Goal: Task Accomplishment & Management: Use online tool/utility

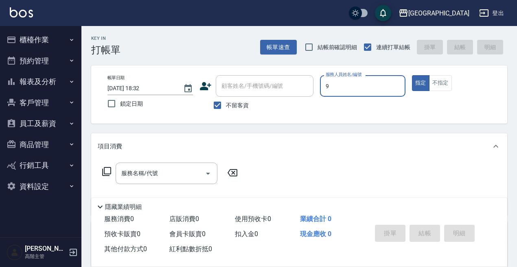
type input "9"
type button "true"
type input "Winnie-9"
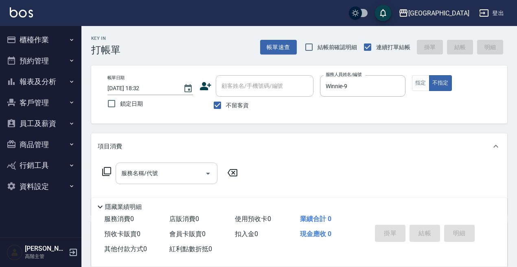
click at [192, 175] on input "服務名稱/代號" at bounding box center [160, 173] width 82 height 14
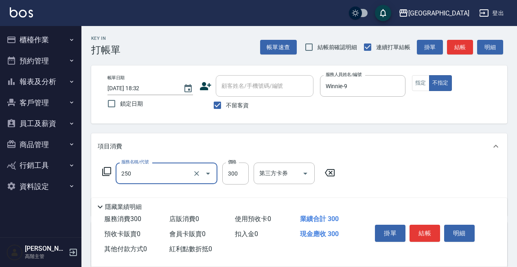
type input "日式洗髮(250)"
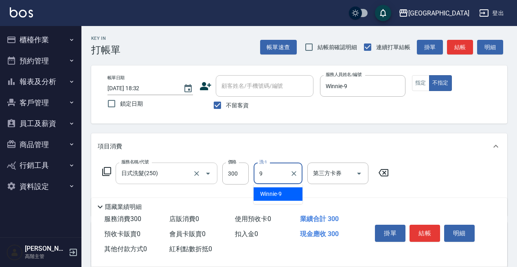
type input "Winnie-9"
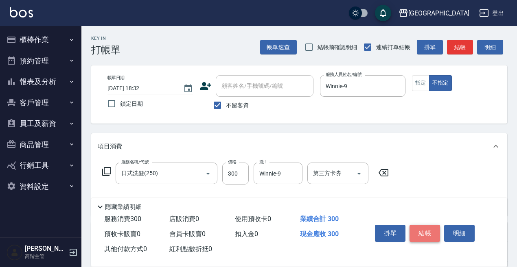
click at [426, 227] on button "結帳" at bounding box center [424, 233] width 31 height 17
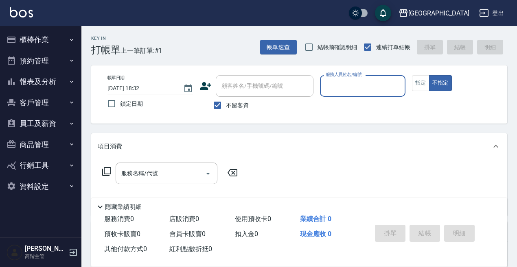
type input "5"
type button "false"
type input "中號-5"
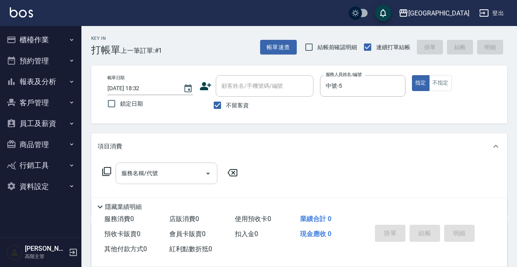
click at [133, 177] on input "服務名稱/代號" at bounding box center [160, 173] width 82 height 14
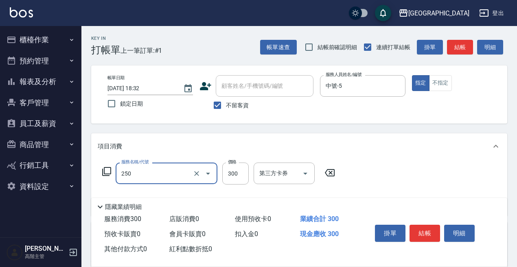
type input "日式洗髮(250)"
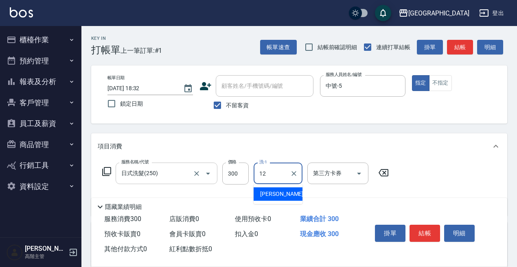
type input "[PERSON_NAME]-12"
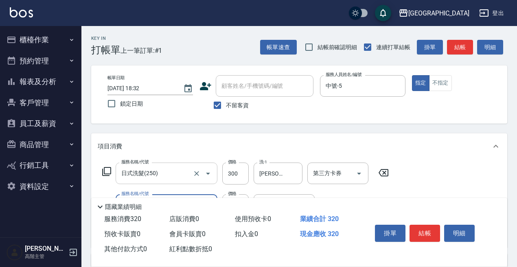
type input "潤絲精(800)"
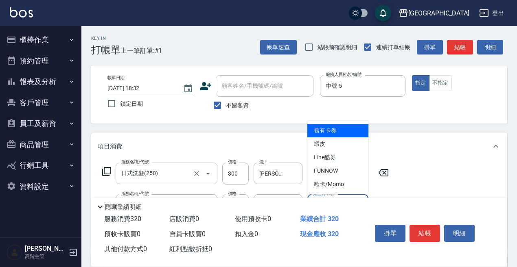
type input "舊有卡券"
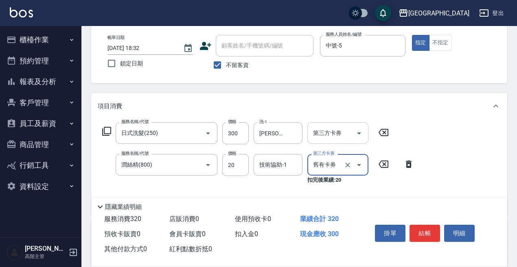
scroll to position [41, 0]
click at [349, 164] on icon "Clear" at bounding box center [347, 165] width 8 height 8
click at [281, 162] on div "技術協助-1 技術協助-1" at bounding box center [277, 165] width 49 height 22
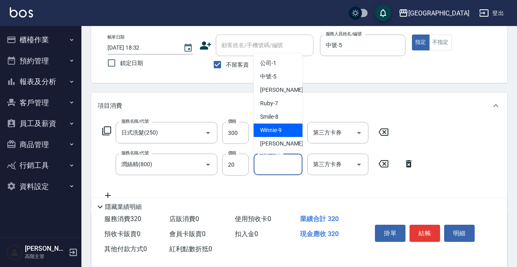
drag, startPoint x: 278, startPoint y: 134, endPoint x: 278, endPoint y: 141, distance: 6.9
click at [278, 135] on div "Winnie -9" at bounding box center [277, 130] width 49 height 13
type input "Winnie-9"
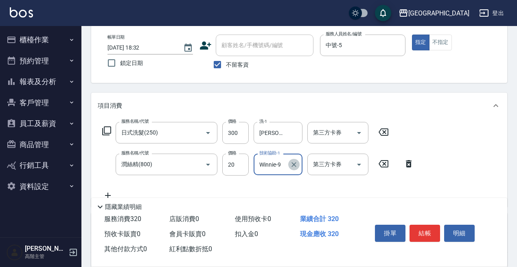
click at [293, 162] on icon "Clear" at bounding box center [294, 165] width 8 height 8
click at [288, 164] on input "技術協助-1" at bounding box center [277, 164] width 41 height 14
click at [266, 160] on label "技術協助-1" at bounding box center [273, 164] width 28 height 8
click at [266, 160] on input "技術協助-1" at bounding box center [277, 164] width 41 height 14
click at [265, 164] on label "技術協助-1" at bounding box center [273, 164] width 28 height 8
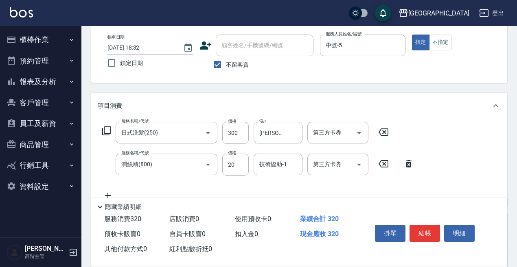
click at [265, 164] on input "技術協助-1" at bounding box center [277, 164] width 41 height 14
click at [276, 163] on input "技術協助-1" at bounding box center [277, 164] width 41 height 14
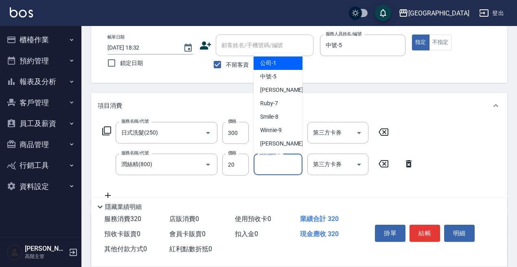
click at [271, 166] on input "技術協助-1" at bounding box center [277, 164] width 41 height 14
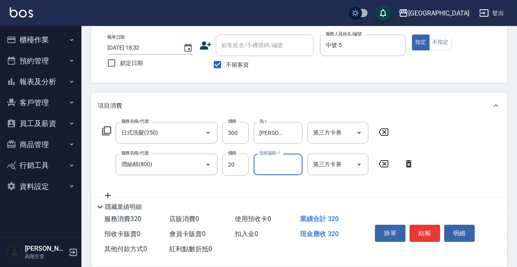
click at [271, 171] on input "技術協助-1" at bounding box center [277, 164] width 41 height 14
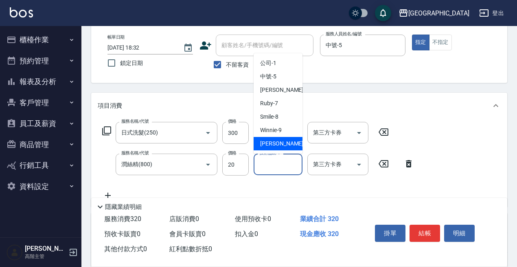
click at [277, 146] on span "[PERSON_NAME] -12" at bounding box center [285, 144] width 51 height 9
type input "[PERSON_NAME]-12"
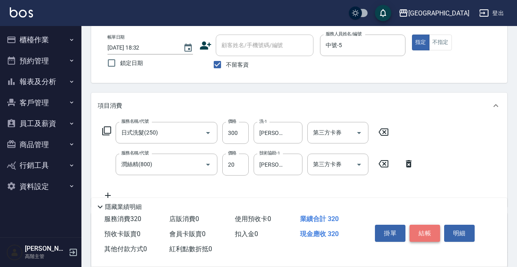
click at [423, 229] on button "結帳" at bounding box center [424, 233] width 31 height 17
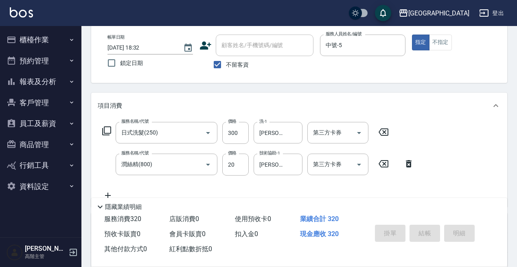
type input "[DATE] 18:33"
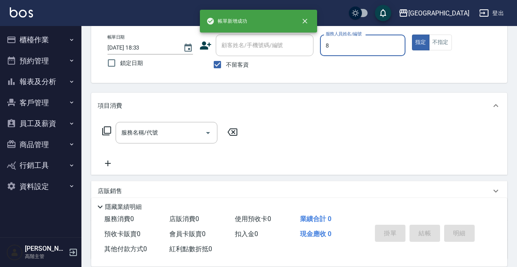
type input "Smile-8"
click at [157, 129] on div "服務名稱/代號 服務名稱/代號" at bounding box center [167, 133] width 102 height 22
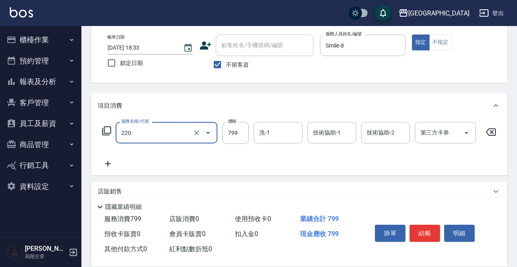
type input "精油滾珠洗髮(220)"
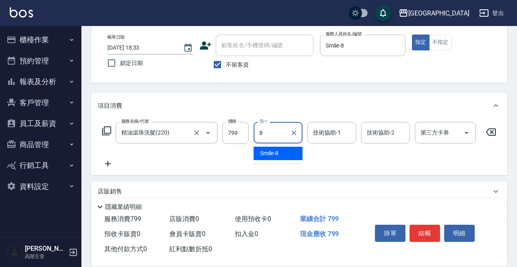
type input "Smile-8"
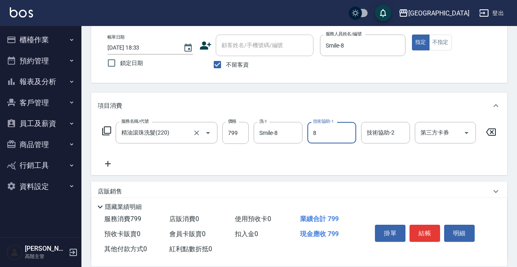
type input "Smile-8"
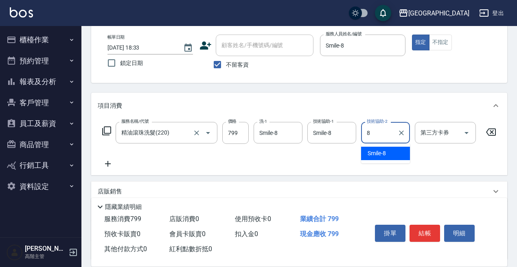
type input "Smile-8"
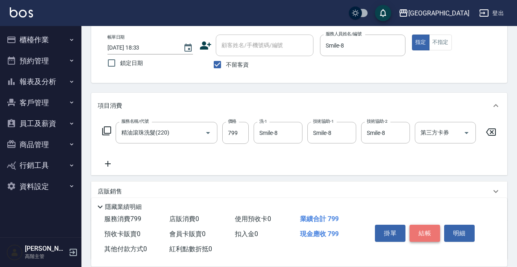
click at [419, 227] on button "結帳" at bounding box center [424, 233] width 31 height 17
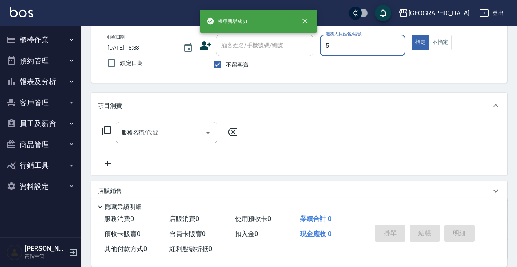
type input "中號-5"
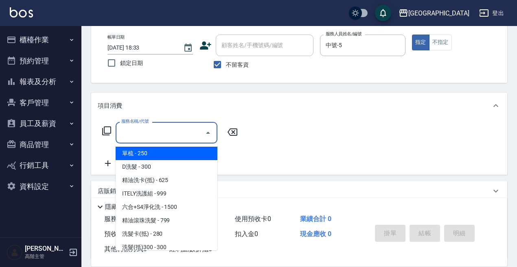
click at [165, 136] on input "服務名稱/代號" at bounding box center [160, 133] width 82 height 14
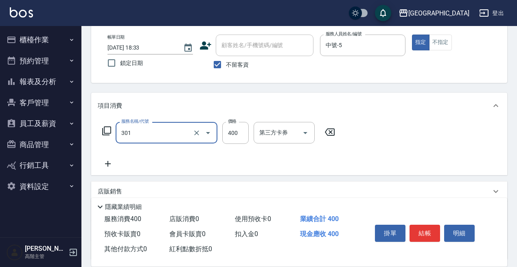
type input "剪髮卡([PERSON_NAME])(301)"
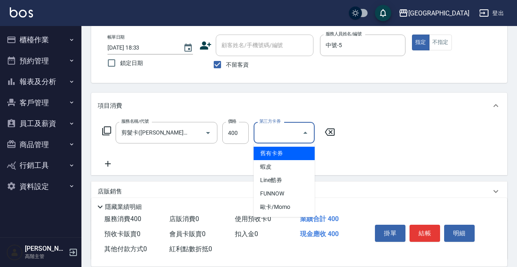
click at [284, 127] on input "第三方卡券" at bounding box center [277, 133] width 41 height 14
click at [281, 157] on span "舊有卡券" at bounding box center [283, 153] width 61 height 13
type input "舊有卡券"
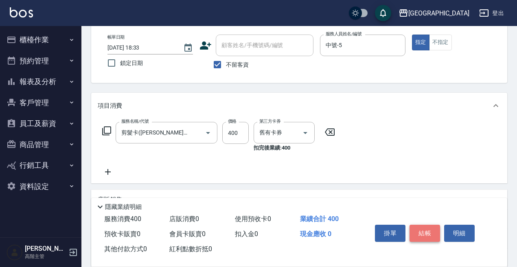
click at [432, 230] on button "結帳" at bounding box center [424, 233] width 31 height 17
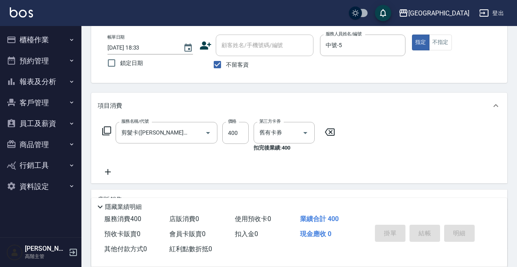
type input "[DATE] 18:34"
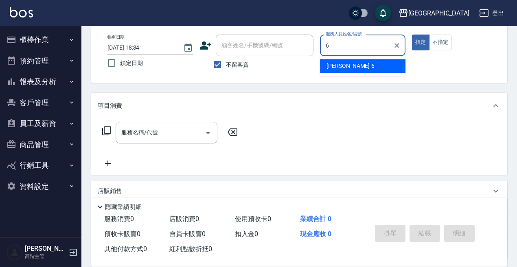
type input "[PERSON_NAME]-6"
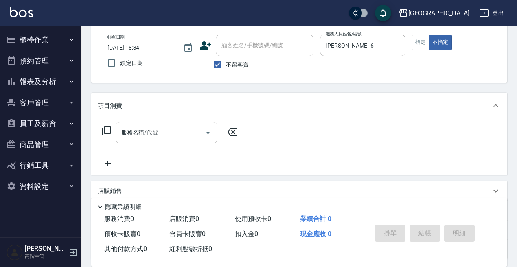
click at [195, 128] on input "服務名稱/代號" at bounding box center [160, 133] width 82 height 14
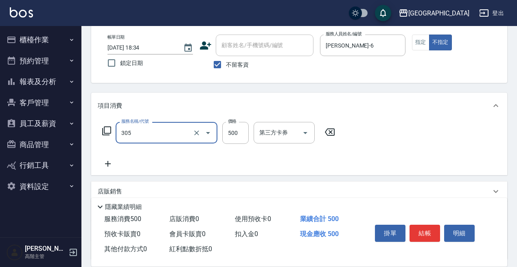
type input "剪髮500(305)"
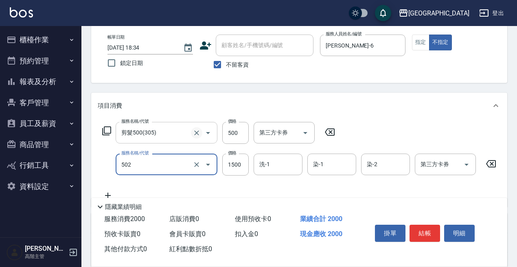
type input "染髮(1500)(502)"
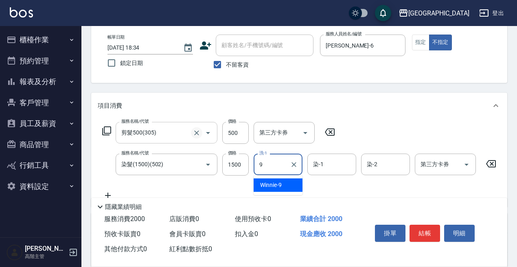
type input "Winnie-9"
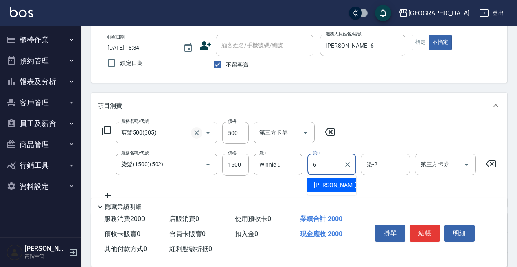
type input "[PERSON_NAME]-6"
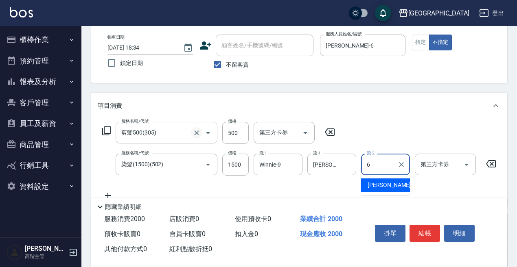
type input "[PERSON_NAME]-6"
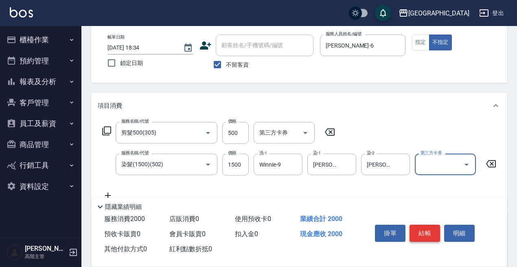
click at [425, 225] on button "結帳" at bounding box center [424, 233] width 31 height 17
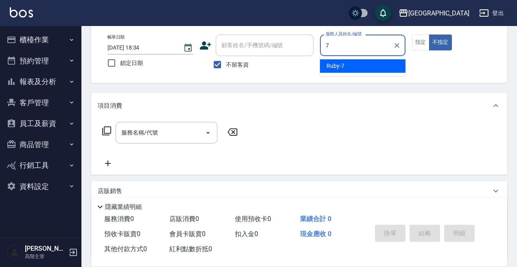
type input "Ruby-7"
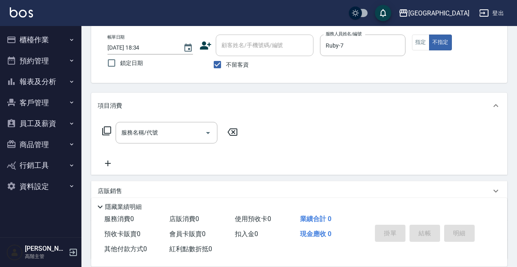
click at [141, 132] on input "服務名稱/代號" at bounding box center [160, 133] width 82 height 14
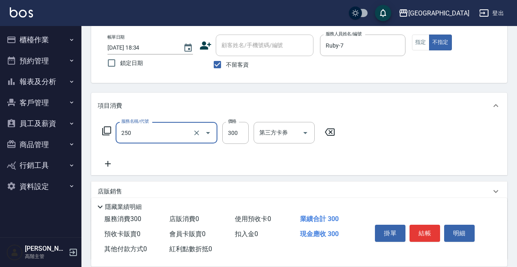
type input "日式洗髮(250)"
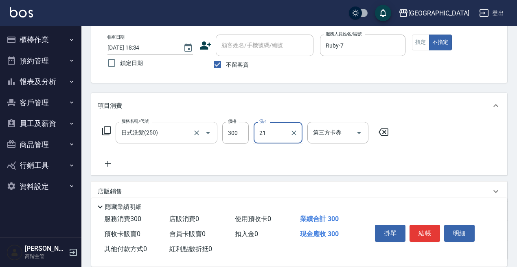
type input "2"
type input "[PERSON_NAME]-12"
click at [424, 227] on button "結帳" at bounding box center [424, 233] width 31 height 17
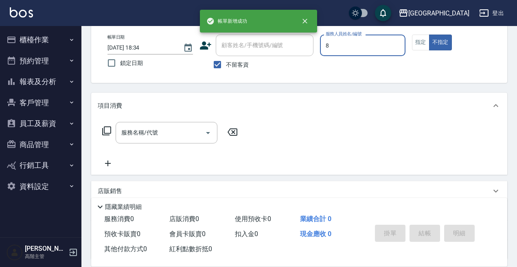
type input "Smile-8"
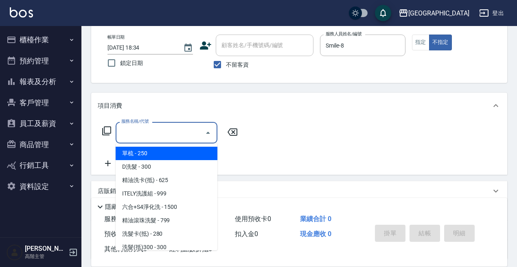
click at [190, 135] on input "服務名稱/代號" at bounding box center [160, 133] width 82 height 14
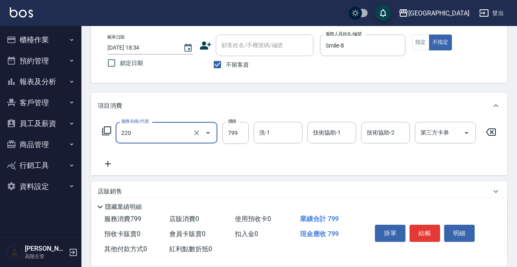
type input "精油滾珠洗髮(220)"
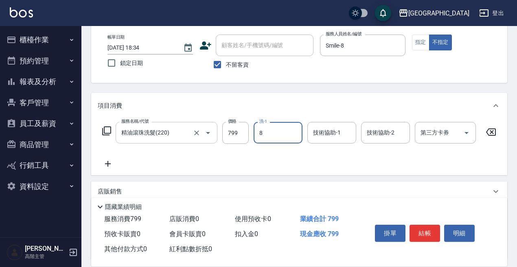
type input "Smile-8"
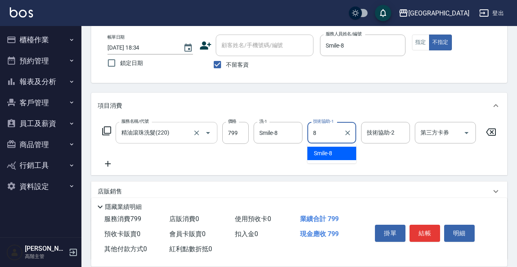
type input "Smile-8"
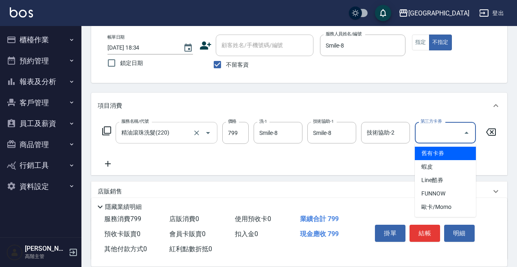
type input "舊有卡券"
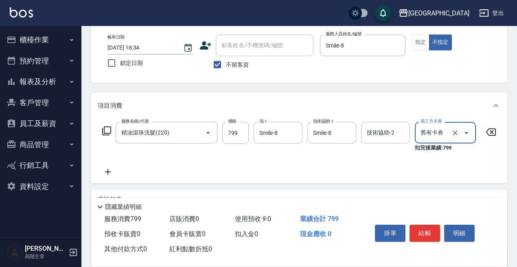
click at [457, 133] on icon "Clear" at bounding box center [455, 133] width 8 height 8
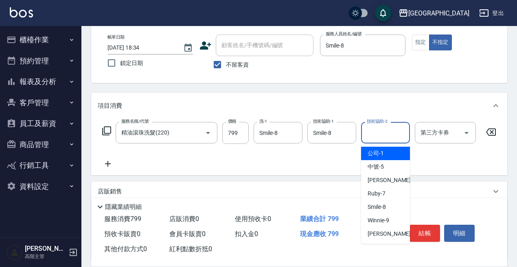
drag, startPoint x: 389, startPoint y: 133, endPoint x: 387, endPoint y: 144, distance: 11.5
click at [388, 133] on input "技術協助-2" at bounding box center [385, 133] width 41 height 14
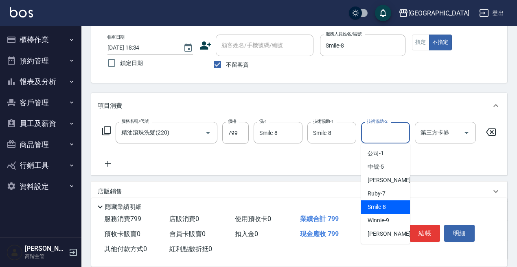
click at [380, 206] on span "Smile -8" at bounding box center [376, 207] width 18 height 9
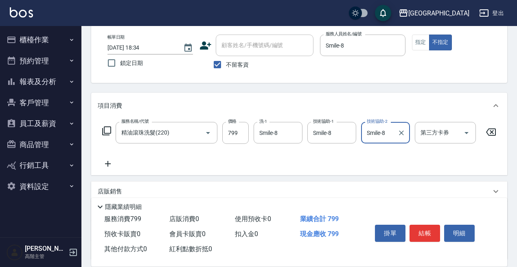
type input "Smile-8"
click at [418, 225] on button "結帳" at bounding box center [424, 233] width 31 height 17
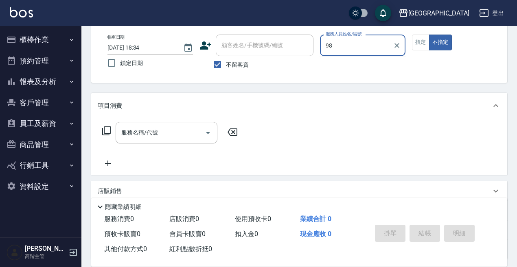
type input "9"
type input "Smile-8"
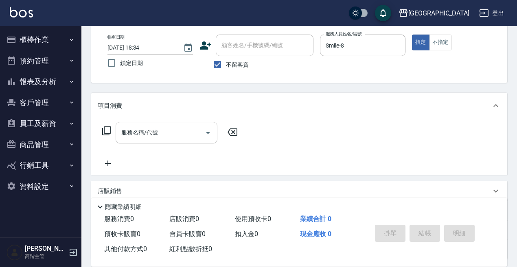
click at [179, 135] on input "服務名稱/代號" at bounding box center [160, 133] width 82 height 14
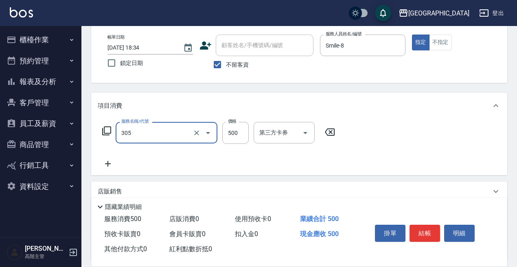
type input "剪髮500(305)"
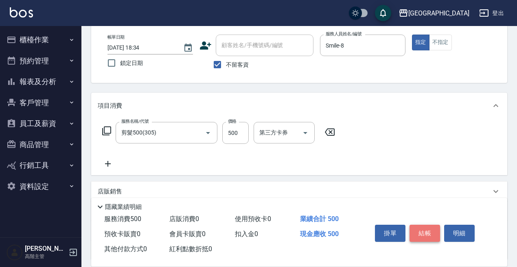
click at [430, 234] on button "結帳" at bounding box center [424, 233] width 31 height 17
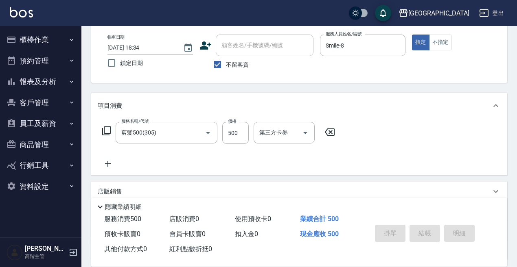
type input "[DATE] 18:35"
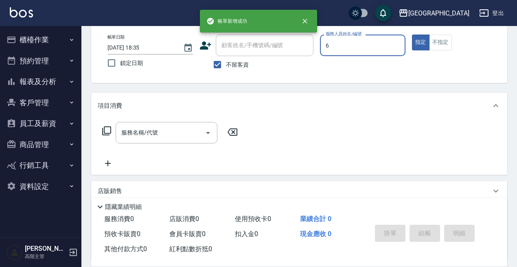
type input "[PERSON_NAME]-6"
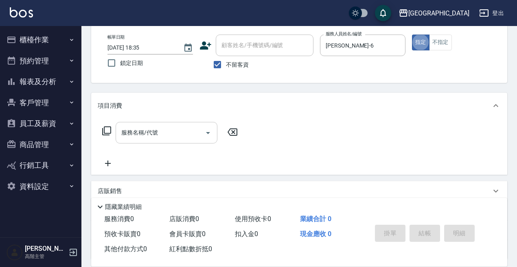
click at [159, 135] on input "服務名稱/代號" at bounding box center [160, 133] width 82 height 14
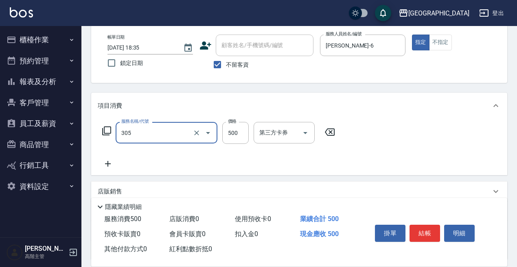
type input "剪髮500(305)"
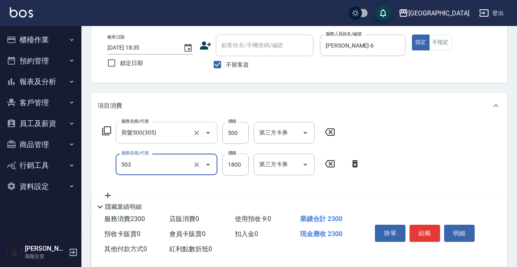
type input "染髮(1800)(503)"
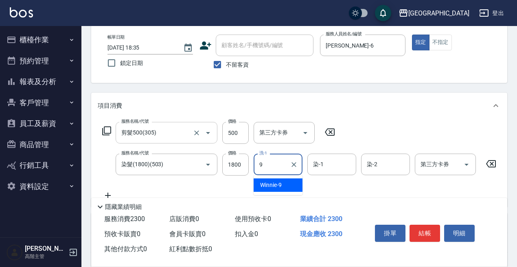
type input "Winnie-9"
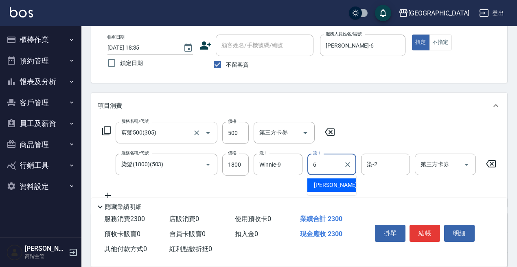
type input "[PERSON_NAME]-6"
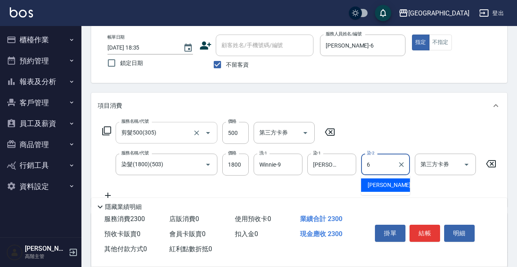
type input "[PERSON_NAME]-6"
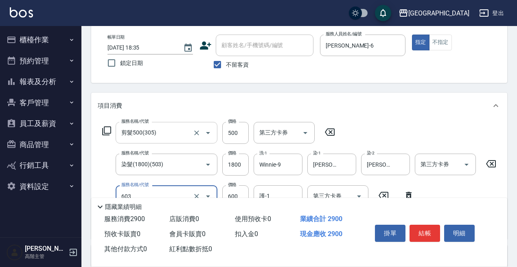
type input "DP水導素(603)"
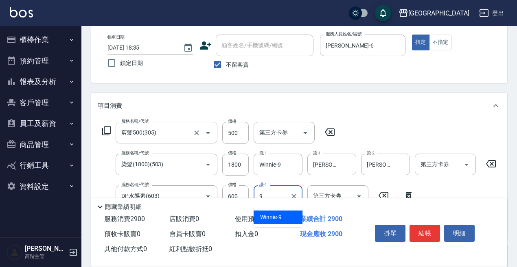
type input "Winnie-9"
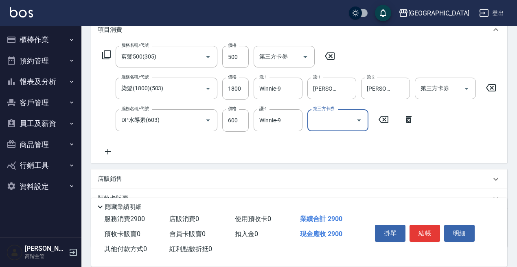
scroll to position [163, 0]
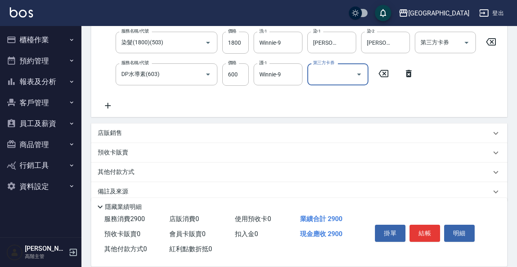
click at [204, 138] on div "店販銷售" at bounding box center [294, 133] width 393 height 9
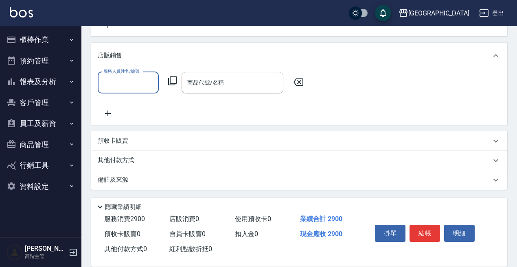
scroll to position [249, 0]
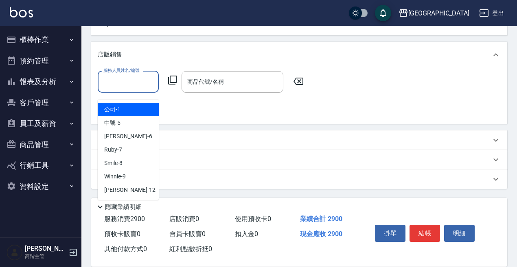
drag, startPoint x: 133, startPoint y: 86, endPoint x: 123, endPoint y: 120, distance: 36.0
click at [133, 86] on input "服務人員姓名/編號" at bounding box center [128, 82] width 54 height 14
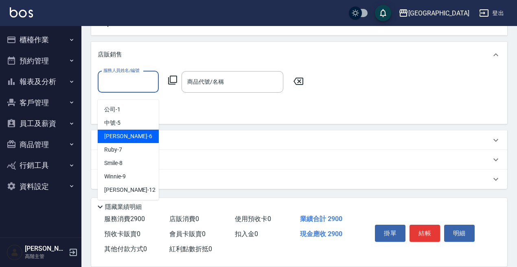
click at [130, 130] on div "[PERSON_NAME] -6" at bounding box center [128, 136] width 61 height 13
type input "[PERSON_NAME]-6"
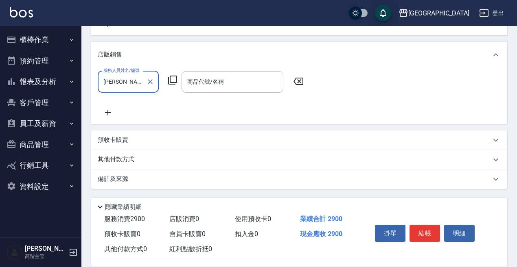
click at [171, 76] on div "服務人員姓名/編號 [PERSON_NAME]-6 服務人員姓名/編號 商品代號/名稱 商品代號/名稱" at bounding box center [203, 82] width 211 height 22
click at [170, 81] on icon at bounding box center [172, 80] width 9 height 9
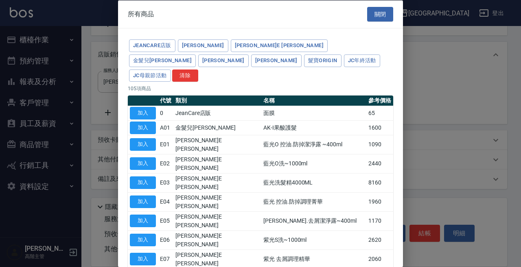
type input "[PERSON_NAME]防護精華-10ml"
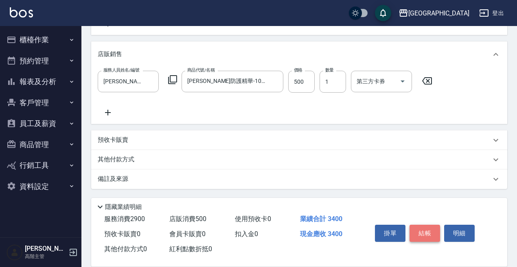
click at [435, 225] on button "結帳" at bounding box center [424, 233] width 31 height 17
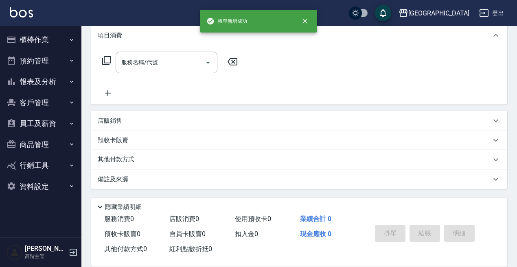
scroll to position [0, 0]
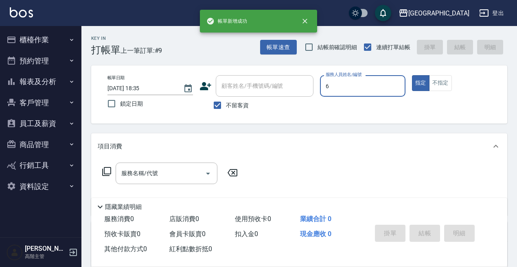
type input "[PERSON_NAME]-6"
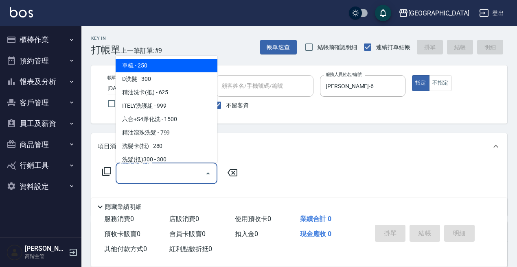
click at [143, 179] on input "服務名稱/代號" at bounding box center [160, 173] width 82 height 14
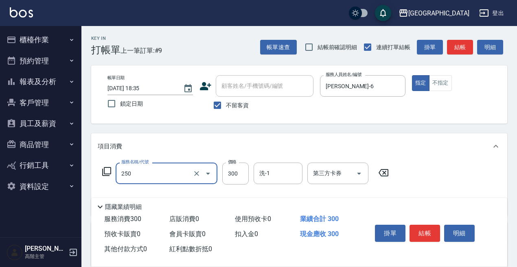
type input "日式洗髮(250)"
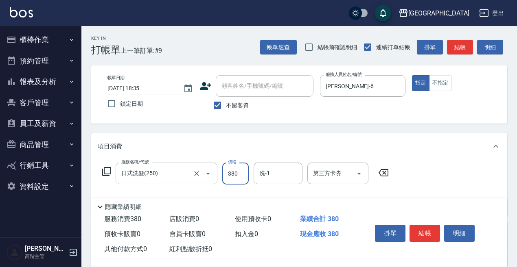
type input "380"
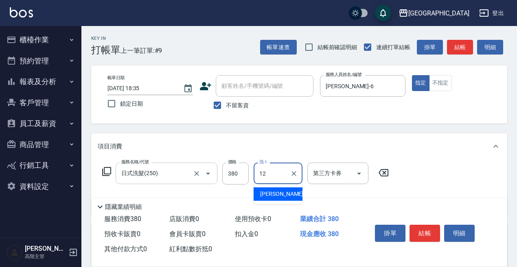
type input "[PERSON_NAME]-12"
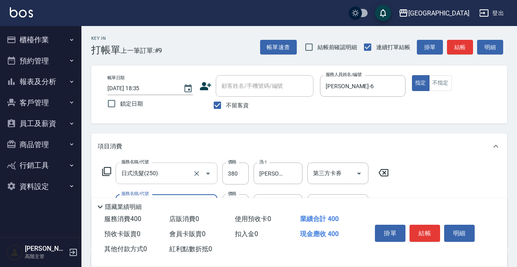
type input "潤絲精(800)"
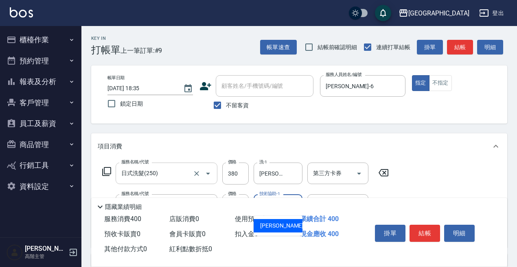
type input "[PERSON_NAME]-12"
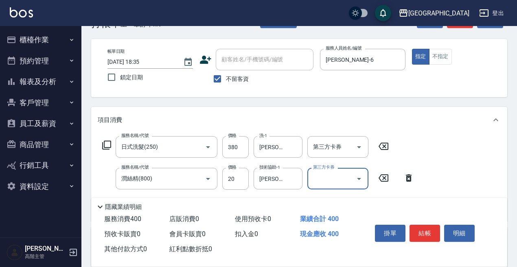
scroll to position [41, 0]
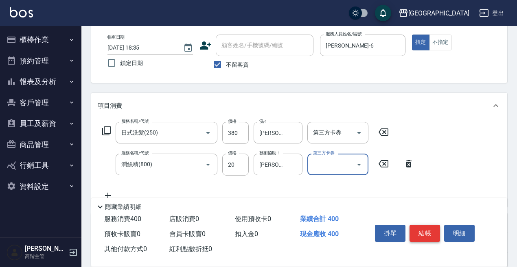
click at [417, 226] on button "結帳" at bounding box center [424, 233] width 31 height 17
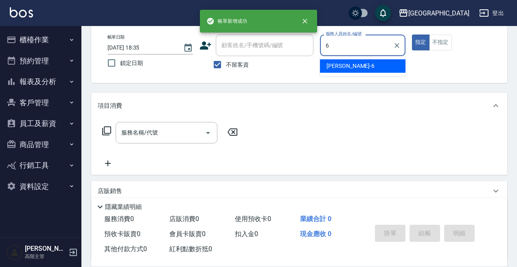
type input "[PERSON_NAME]-6"
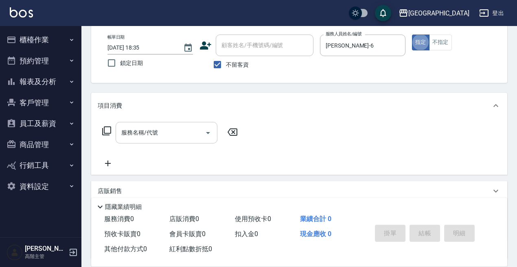
click at [169, 127] on input "服務名稱/代號" at bounding box center [160, 133] width 82 height 14
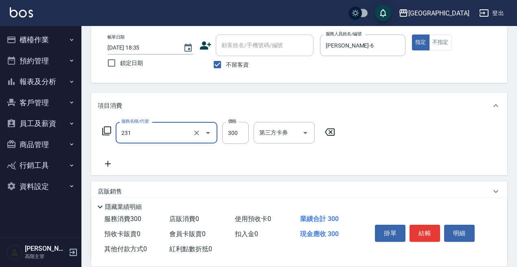
type input "洗髮(抵)300(231)"
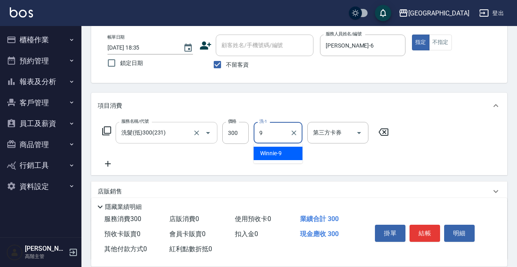
type input "Winnie-9"
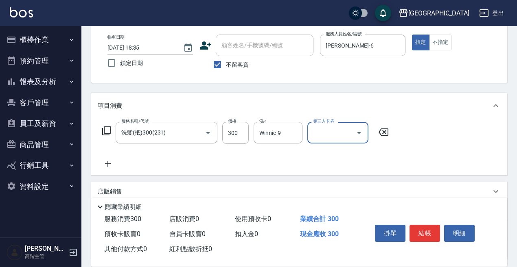
click at [339, 131] on input "第三方卡券" at bounding box center [331, 133] width 41 height 14
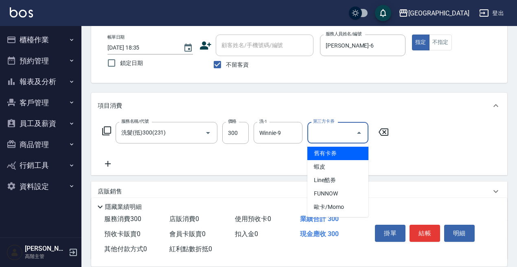
click at [340, 152] on span "舊有卡券" at bounding box center [337, 153] width 61 height 13
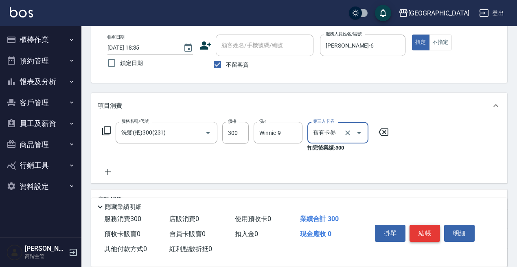
type input "舊有卡券"
click at [424, 232] on button "結帳" at bounding box center [424, 233] width 31 height 17
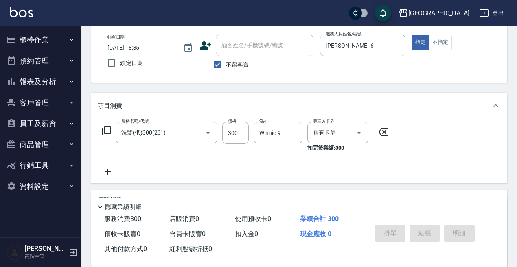
type input "[DATE] 18:36"
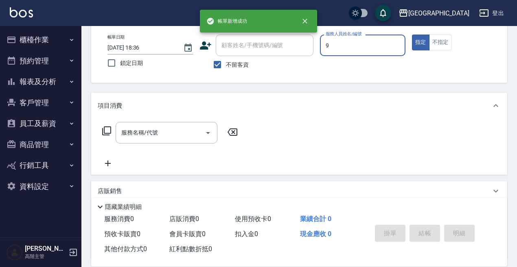
type input "Winnie-9"
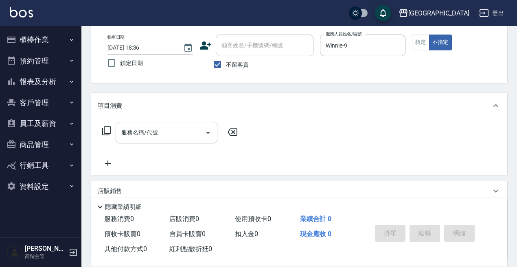
click at [155, 132] on input "服務名稱/代號" at bounding box center [160, 133] width 82 height 14
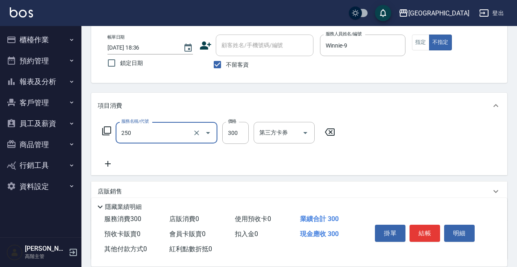
type input "日式洗髮(250)"
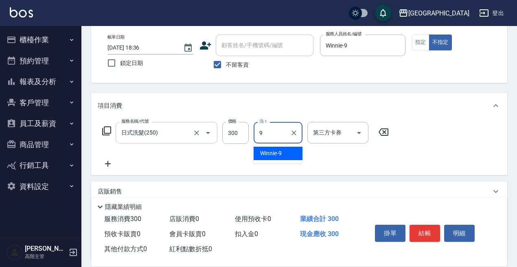
type input "Winnie-9"
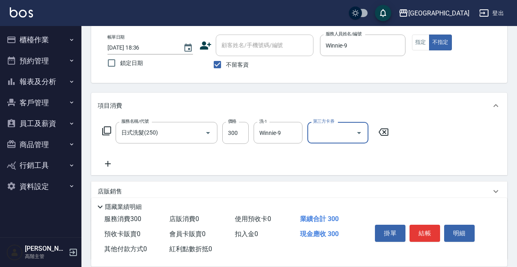
click at [427, 225] on button "結帳" at bounding box center [424, 233] width 31 height 17
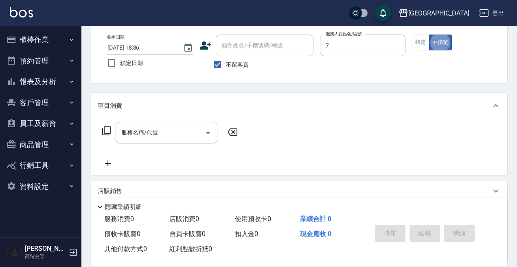
type input "Ruby-7"
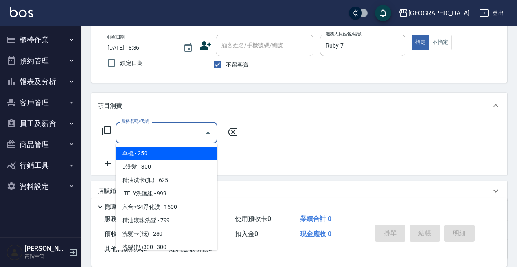
click at [178, 136] on input "服務名稱/代號" at bounding box center [160, 133] width 82 height 14
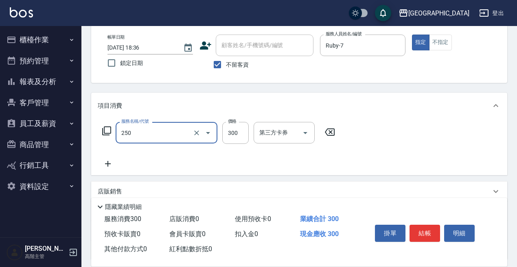
type input "日式洗髮(250)"
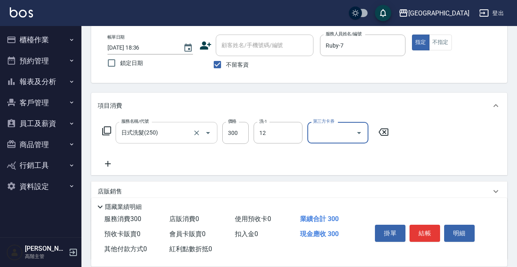
type input "[PERSON_NAME]-12"
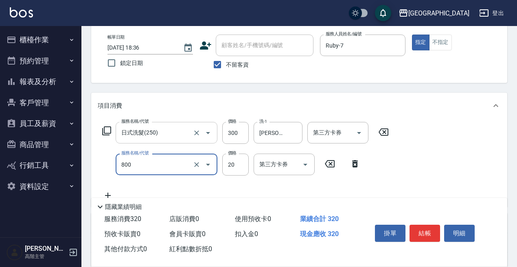
type input "潤絲精(800)"
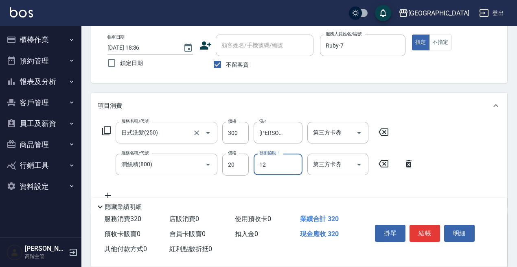
type input "[PERSON_NAME]-12"
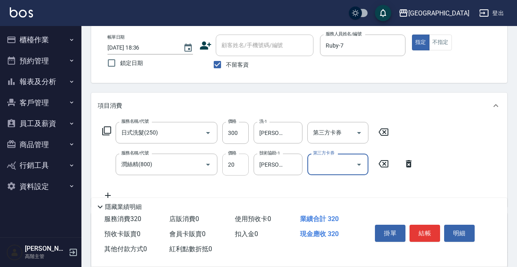
click at [239, 168] on input "20" at bounding box center [235, 165] width 26 height 22
type input "10"
drag, startPoint x: 337, startPoint y: 188, endPoint x: 351, endPoint y: 187, distance: 13.9
click at [336, 188] on div "服務名稱/代號 日式洗髮(250) 服務名稱/代號 價格 300 價格 洗-1 Emily-12 洗-1 第三方卡券 第三方卡券 服務名稱/代號 潤絲精(80…" at bounding box center [258, 161] width 321 height 79
click at [427, 225] on button "結帳" at bounding box center [424, 233] width 31 height 17
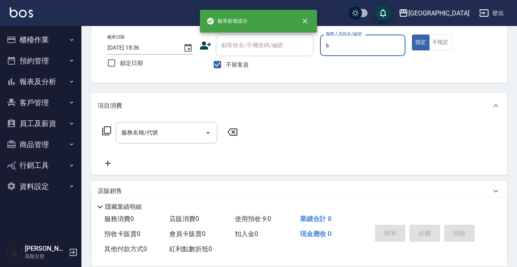
type input "[PERSON_NAME]-6"
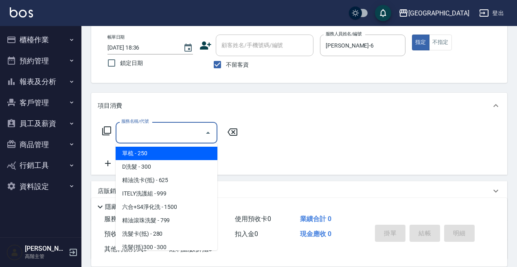
click at [147, 138] on input "服務名稱/代號" at bounding box center [160, 133] width 82 height 14
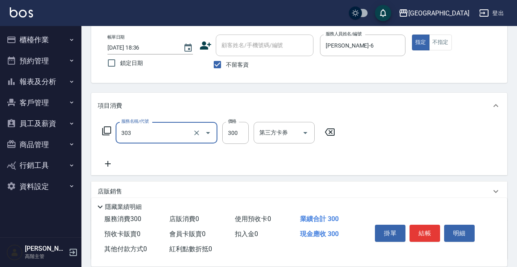
type input "剪髮300(303)"
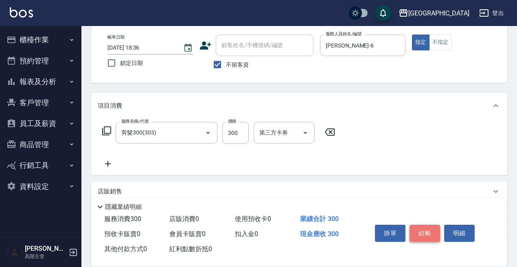
click at [429, 225] on button "結帳" at bounding box center [424, 233] width 31 height 17
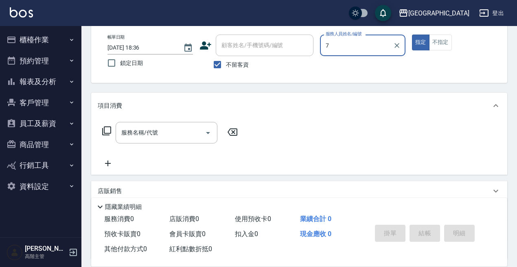
type input "7"
click at [412, 35] on button "指定" at bounding box center [420, 43] width 17 height 16
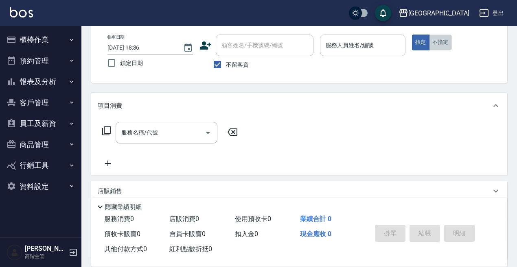
drag, startPoint x: 435, startPoint y: 39, endPoint x: 372, endPoint y: 48, distance: 63.2
click at [434, 39] on button "不指定" at bounding box center [440, 43] width 23 height 16
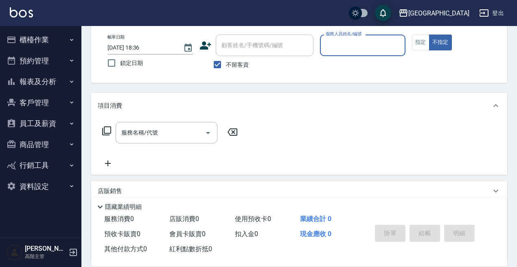
click at [355, 48] on input "服務人員姓名/編號" at bounding box center [362, 45] width 78 height 14
type input "Ruby-7"
click at [173, 141] on div "服務名稱/代號" at bounding box center [167, 133] width 102 height 22
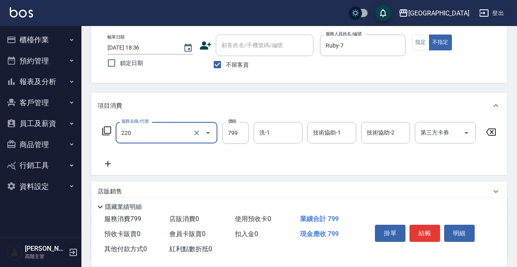
type input "精油滾珠洗髮(220)"
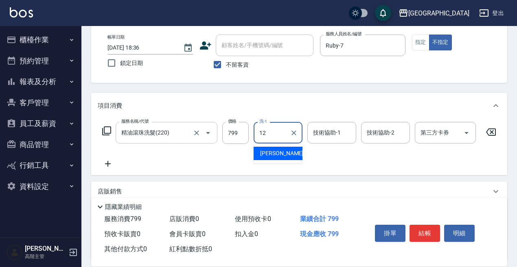
type input "[PERSON_NAME]-12"
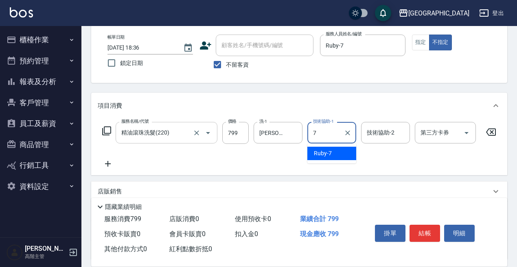
type input "Ruby-7"
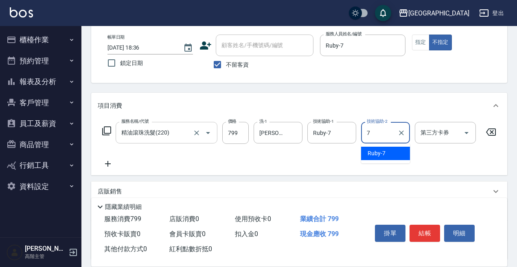
type input "Ruby-7"
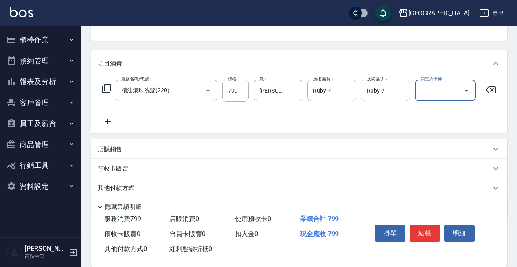
scroll to position [118, 0]
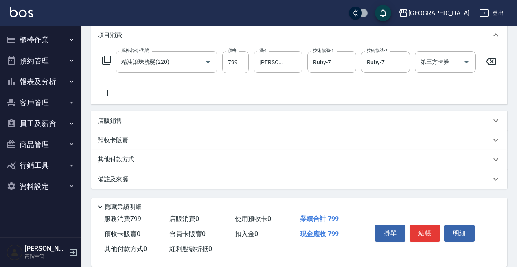
click at [107, 88] on icon at bounding box center [108, 93] width 20 height 10
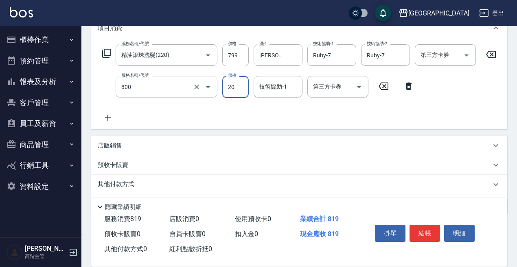
type input "潤絲精(800)"
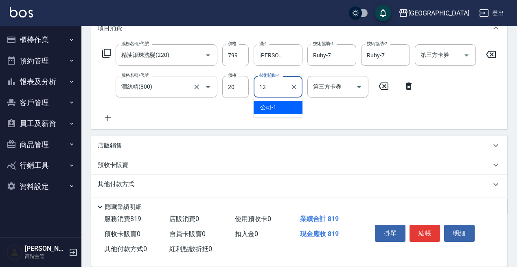
type input "[PERSON_NAME]-12"
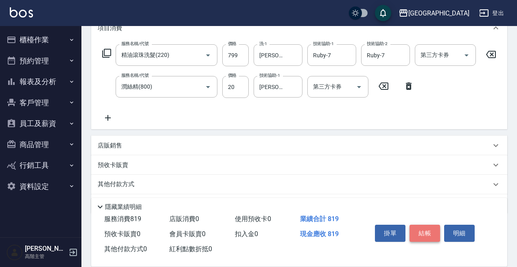
click at [432, 227] on button "結帳" at bounding box center [424, 233] width 31 height 17
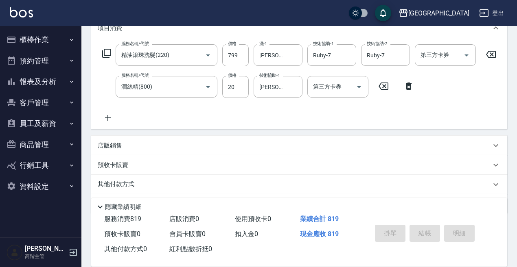
type input "[DATE] 19:08"
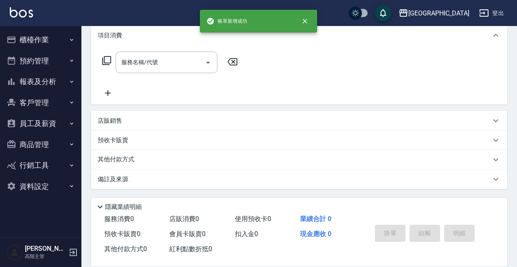
scroll to position [0, 0]
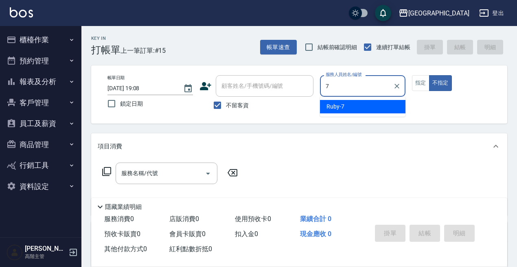
type input "Ruby-7"
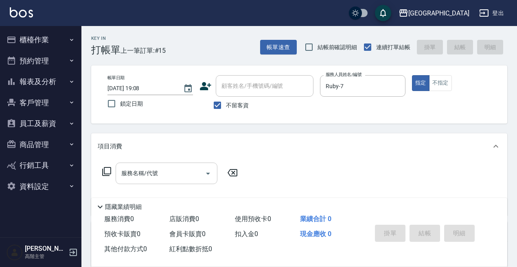
click at [164, 176] on input "服務名稱/代號" at bounding box center [160, 173] width 82 height 14
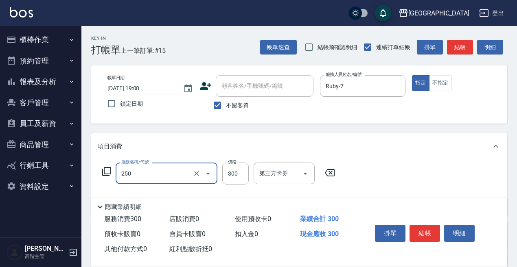
type input "日式洗髮(250)"
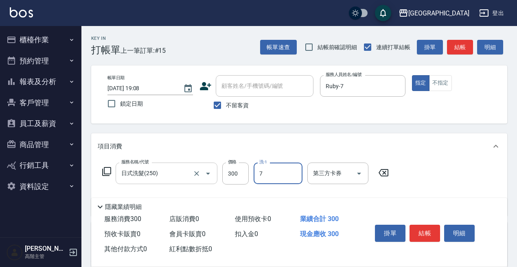
type input "Ruby-7"
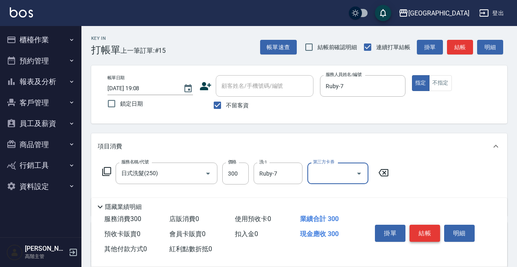
click at [425, 225] on button "結帳" at bounding box center [424, 233] width 31 height 17
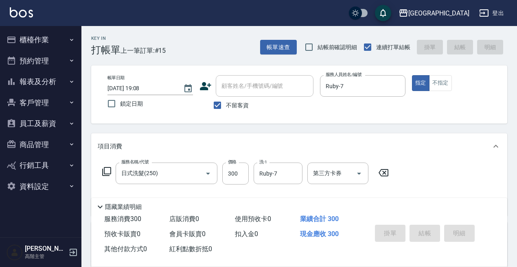
type input "[DATE] 19:23"
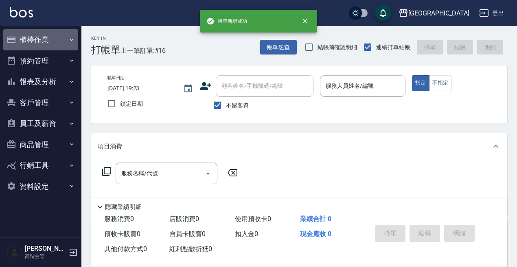
click at [62, 36] on button "櫃檯作業" at bounding box center [40, 39] width 75 height 21
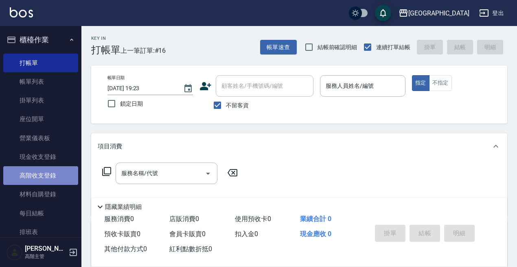
click at [53, 169] on link "高階收支登錄" at bounding box center [40, 175] width 75 height 19
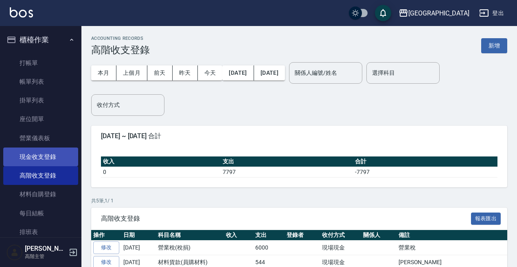
click at [52, 159] on link "現金收支登錄" at bounding box center [40, 157] width 75 height 19
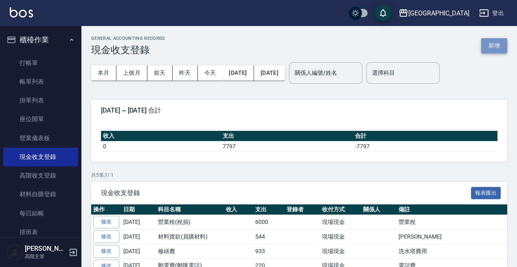
click at [487, 52] on button "新增" at bounding box center [494, 45] width 26 height 15
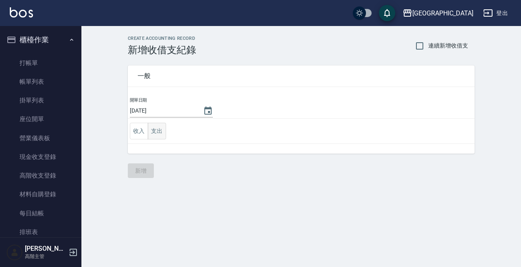
click at [163, 128] on button "支出" at bounding box center [157, 131] width 18 height 17
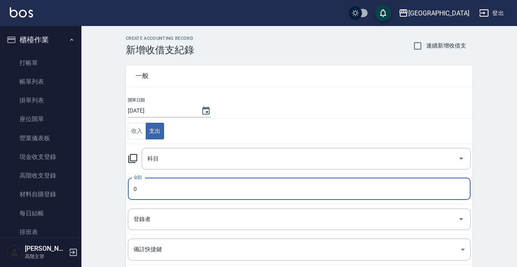
click at [163, 183] on input "0" at bounding box center [299, 189] width 343 height 22
type input "360"
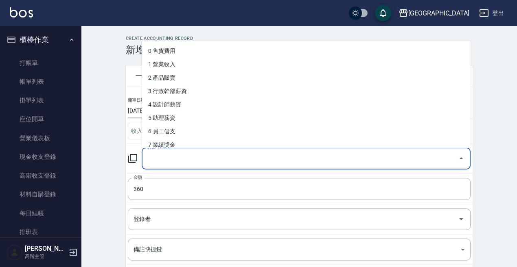
click at [197, 153] on input "科目" at bounding box center [299, 159] width 309 height 14
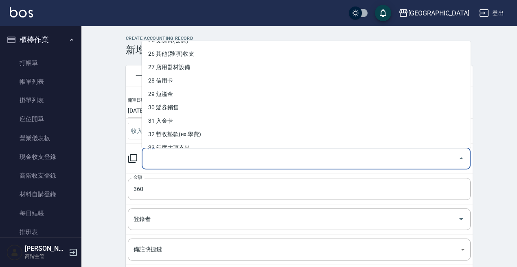
scroll to position [328, 0]
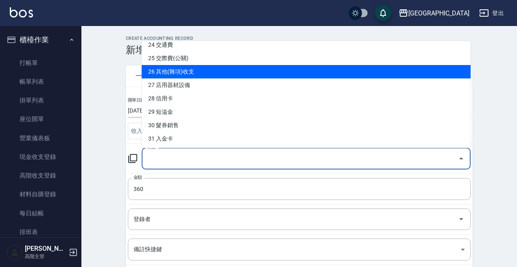
click at [235, 69] on li "26 其他(雜項)收支" at bounding box center [306, 71] width 329 height 13
type input "26 其他(雜項)收支"
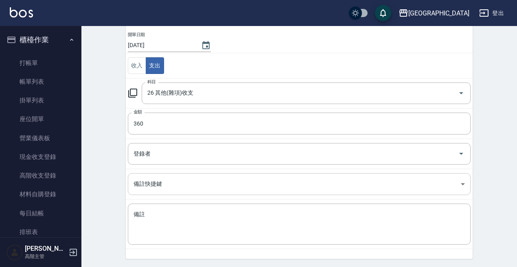
scroll to position [92, 0]
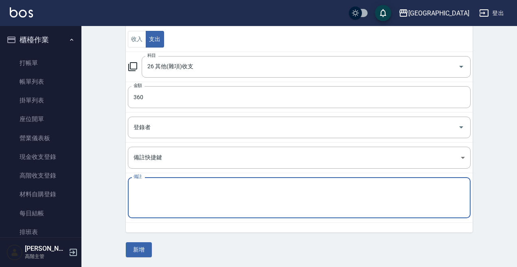
click at [195, 196] on textarea "備註" at bounding box center [298, 198] width 331 height 28
type textarea "點心費"
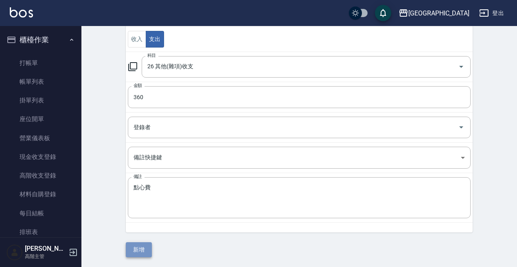
click at [146, 251] on button "新增" at bounding box center [139, 249] width 26 height 15
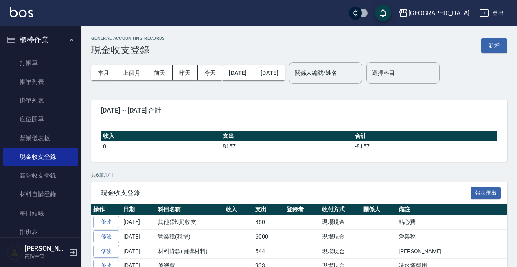
click at [15, 38] on icon "button" at bounding box center [11, 40] width 8 height 7
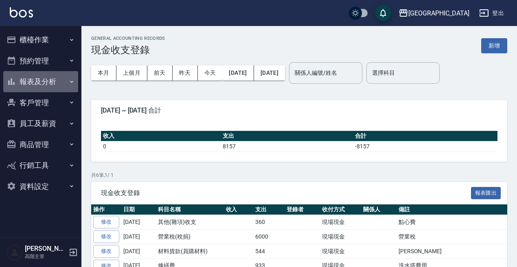
click at [34, 87] on button "報表及分析" at bounding box center [40, 81] width 75 height 21
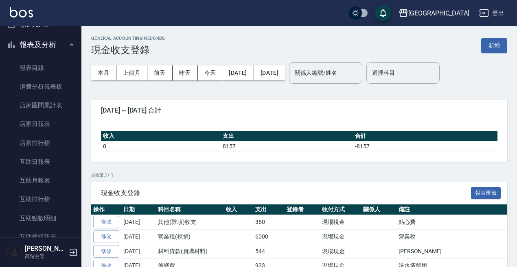
scroll to position [122, 0]
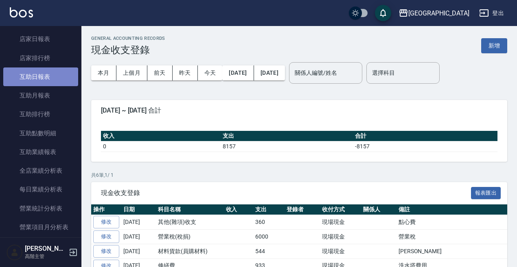
click at [54, 72] on link "互助日報表" at bounding box center [40, 77] width 75 height 19
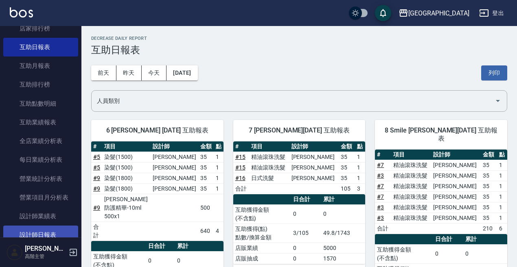
scroll to position [244, 0]
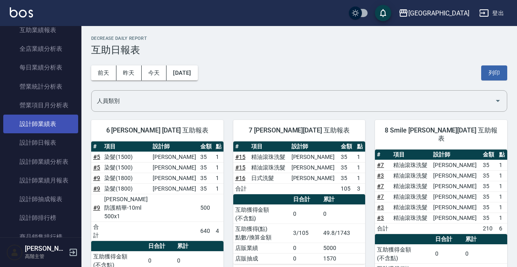
click at [39, 131] on link "設計師業績表" at bounding box center [40, 124] width 75 height 19
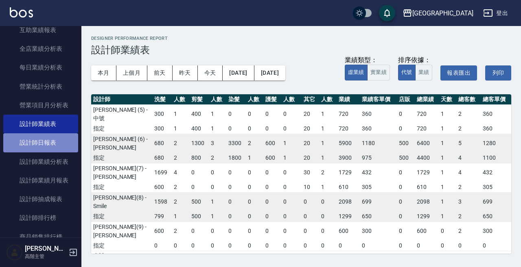
click at [60, 146] on link "設計師日報表" at bounding box center [40, 142] width 75 height 19
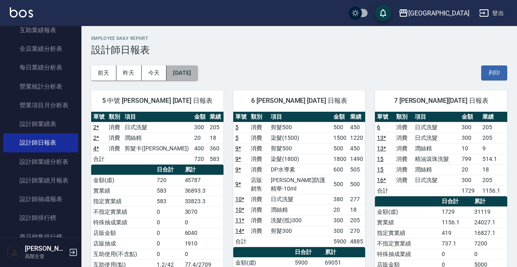
click at [197, 66] on button "[DATE]" at bounding box center [181, 73] width 31 height 15
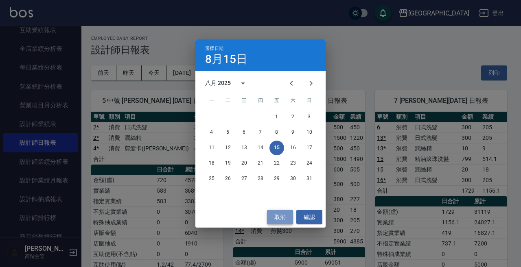
click at [277, 221] on button "取消" at bounding box center [280, 217] width 26 height 15
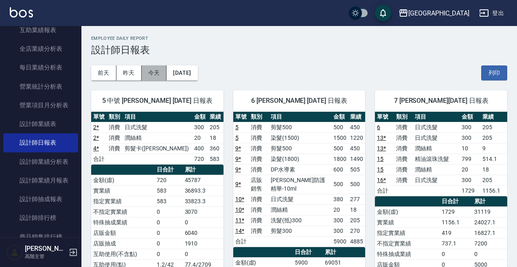
click at [149, 76] on button "今天" at bounding box center [154, 73] width 25 height 15
click at [132, 77] on button "昨天" at bounding box center [128, 73] width 25 height 15
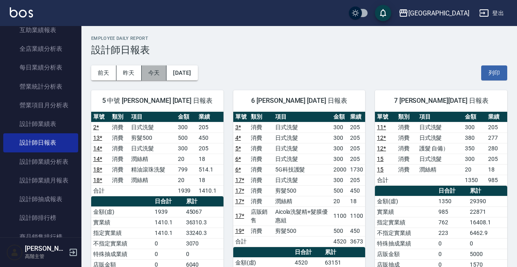
click at [161, 76] on button "今天" at bounding box center [154, 73] width 25 height 15
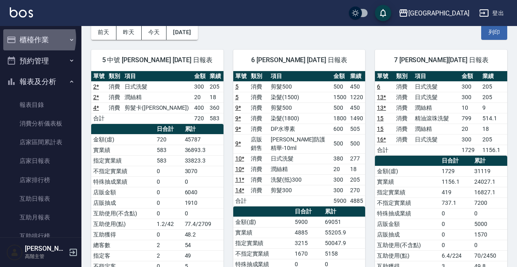
click at [25, 38] on button "櫃檯作業" at bounding box center [40, 39] width 75 height 21
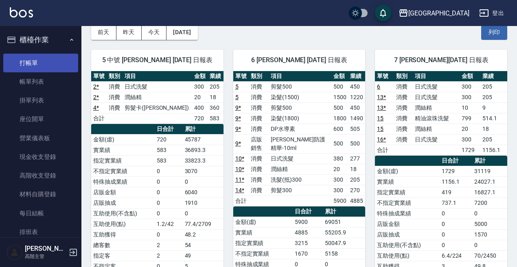
click at [39, 71] on link "打帳單" at bounding box center [40, 63] width 75 height 19
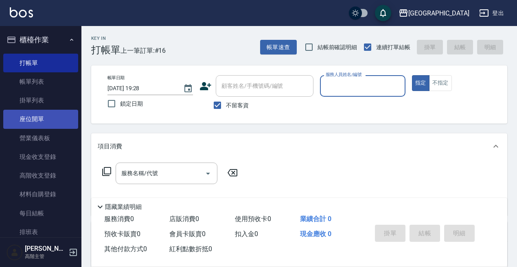
scroll to position [122, 0]
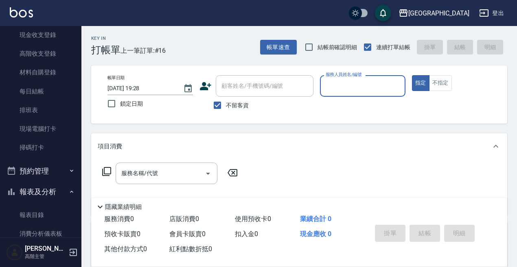
click at [63, 192] on button "報表及分析" at bounding box center [40, 191] width 75 height 21
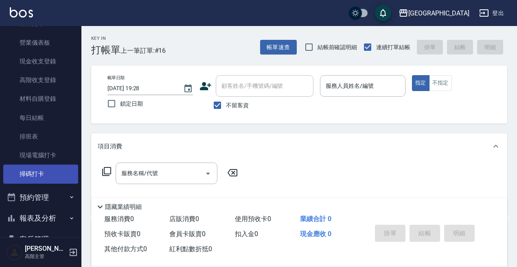
scroll to position [81, 0]
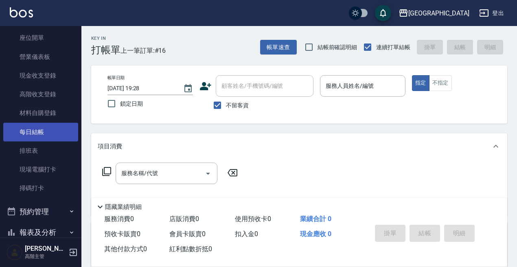
click at [49, 140] on link "每日結帳" at bounding box center [40, 132] width 75 height 19
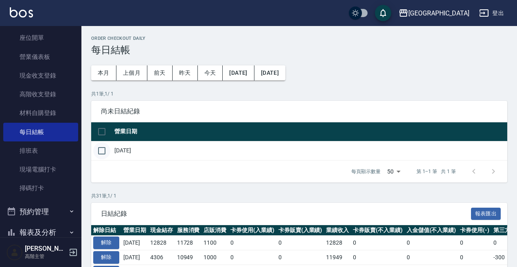
click at [98, 152] on input "checkbox" at bounding box center [101, 150] width 17 height 17
checkbox input "true"
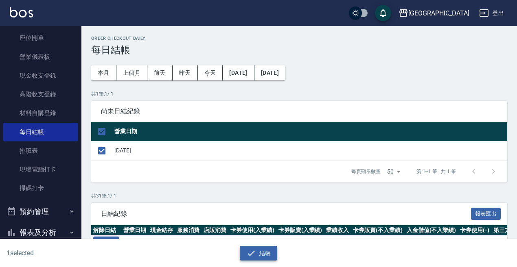
drag, startPoint x: 248, startPoint y: 256, endPoint x: 240, endPoint y: 259, distance: 8.8
click at [246, 258] on icon "button" at bounding box center [251, 254] width 10 height 10
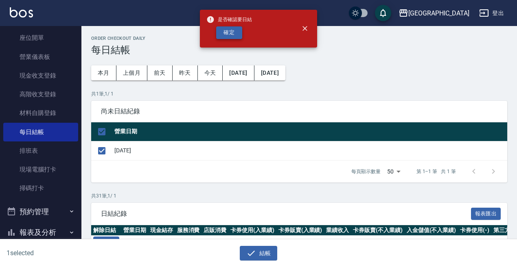
click at [229, 32] on button "確定" at bounding box center [229, 32] width 26 height 13
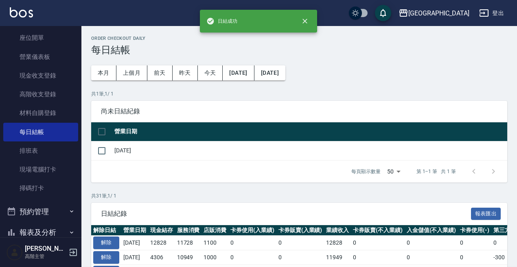
checkbox input "false"
